Goal: Task Accomplishment & Management: Use online tool/utility

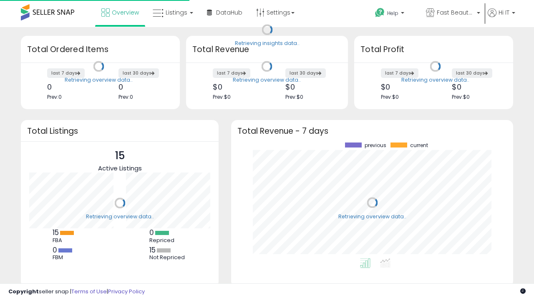
scroll to position [116, 265]
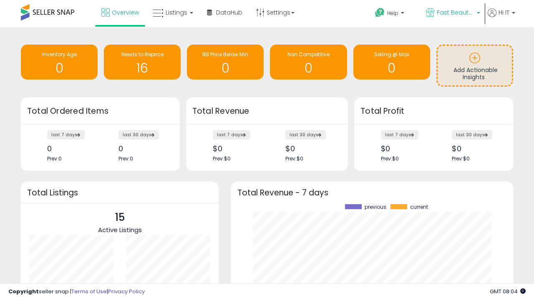
click at [452, 13] on span "Fast Beauty ([GEOGRAPHIC_DATA])" at bounding box center [456, 12] width 38 height 8
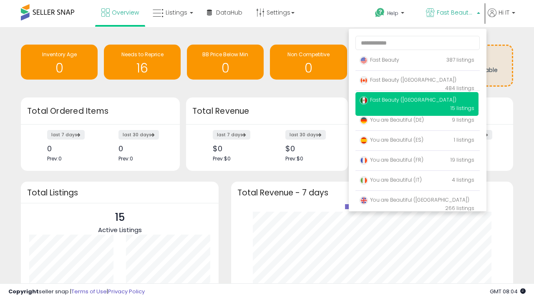
click at [417, 81] on span "Fast Beauty ([GEOGRAPHIC_DATA])" at bounding box center [408, 79] width 97 height 7
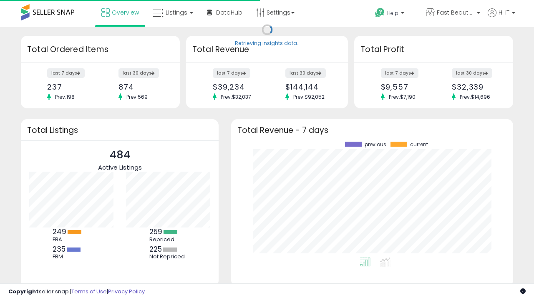
scroll to position [116, 265]
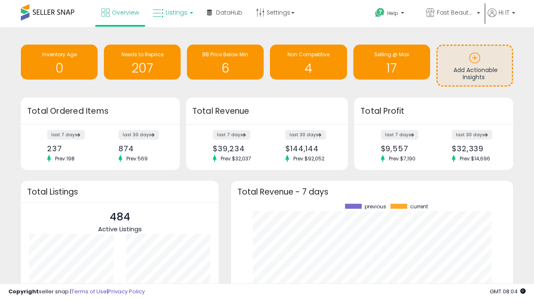
click at [172, 13] on span "Listings" at bounding box center [177, 12] width 22 height 8
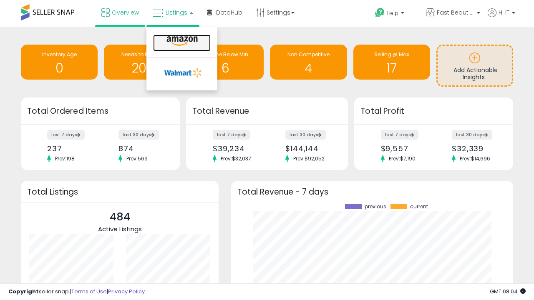
click at [181, 41] on icon at bounding box center [182, 41] width 36 height 11
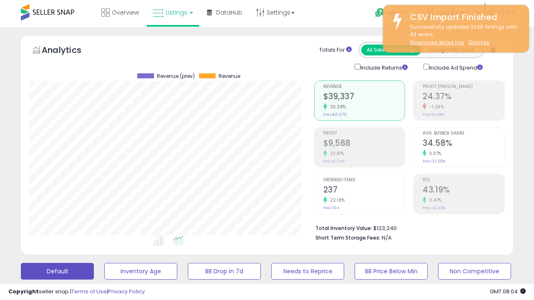
scroll to position [171, 284]
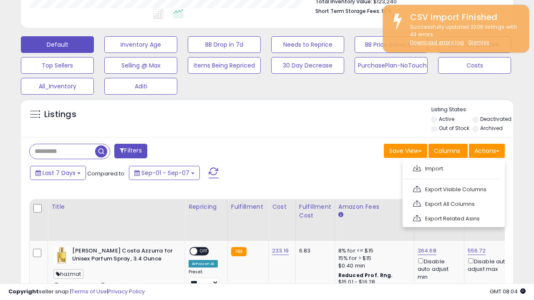
click at [417, 167] on span at bounding box center [417, 168] width 8 height 6
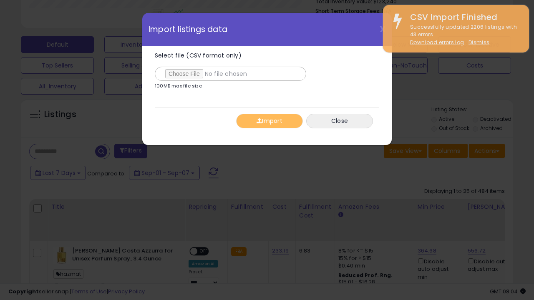
type input "**********"
click at [269, 121] on button "Import" at bounding box center [269, 121] width 67 height 15
